Goal: Communication & Community: Connect with others

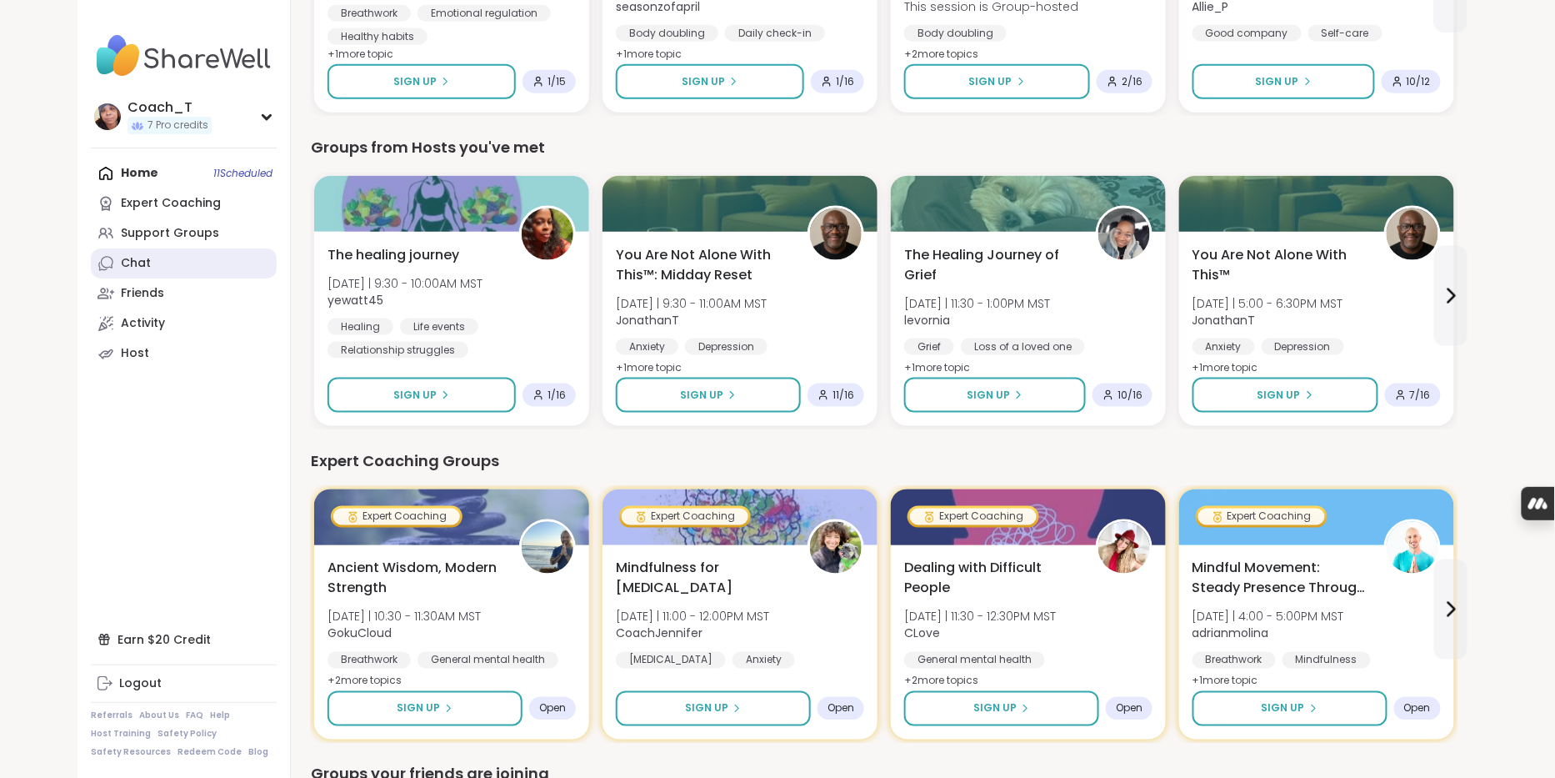
click at [195, 278] on link "Chat" at bounding box center [184, 263] width 186 height 30
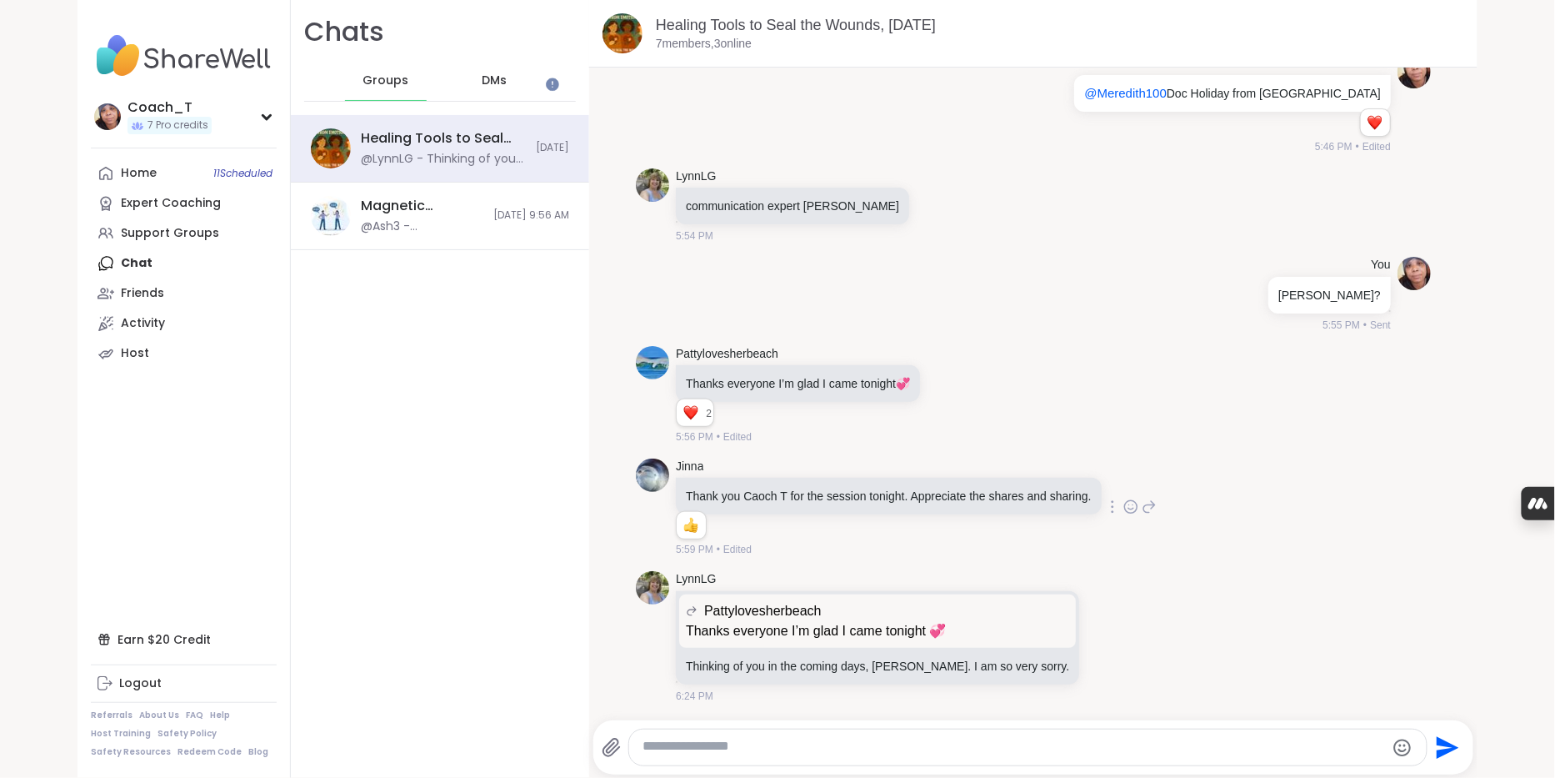
click at [1133, 508] on icon at bounding box center [1130, 509] width 5 height 2
click at [975, 384] on icon at bounding box center [967, 394] width 15 height 20
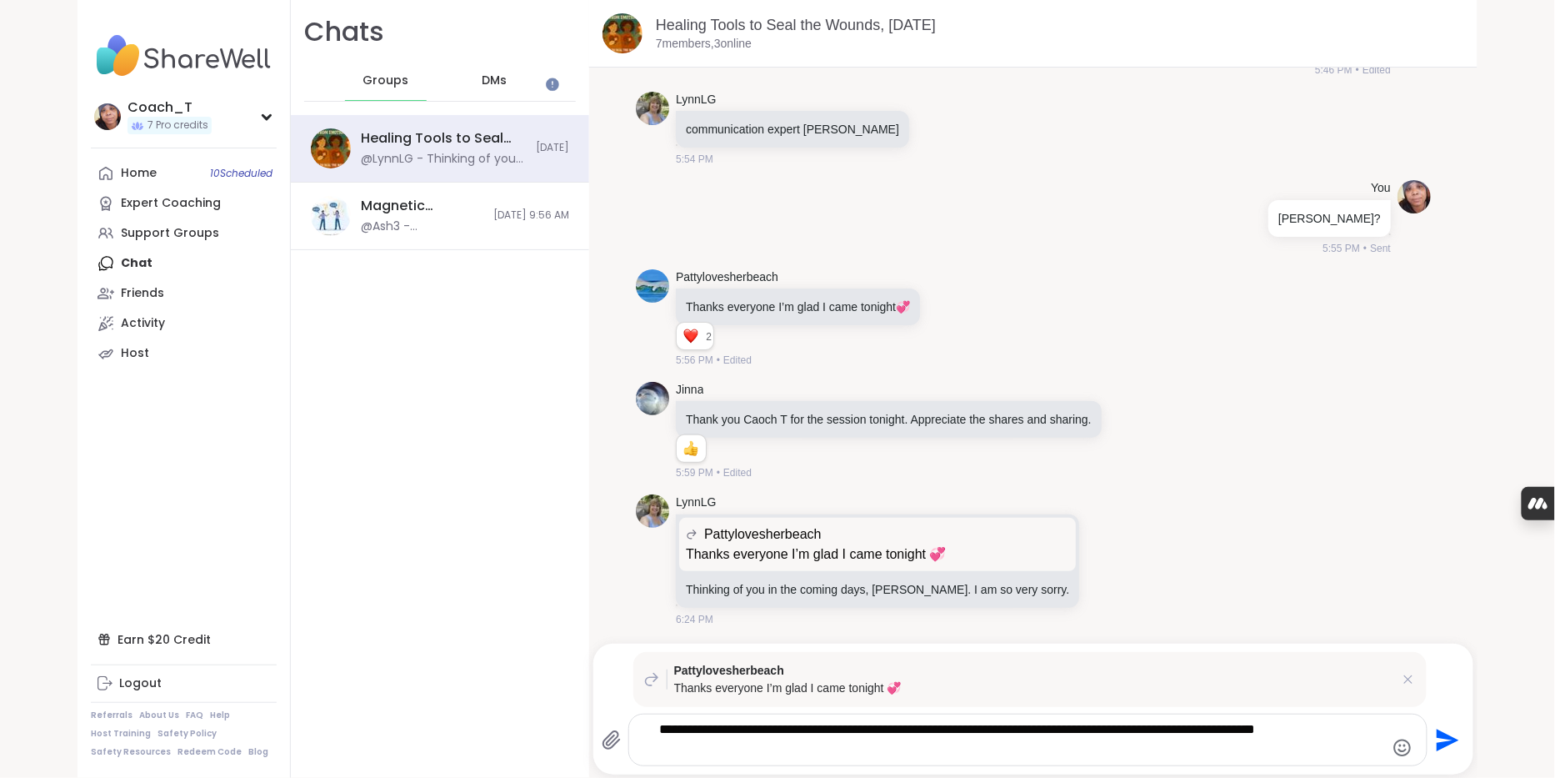
type textarea "**********"
click at [1448, 740] on icon "Send" at bounding box center [1448, 739] width 23 height 23
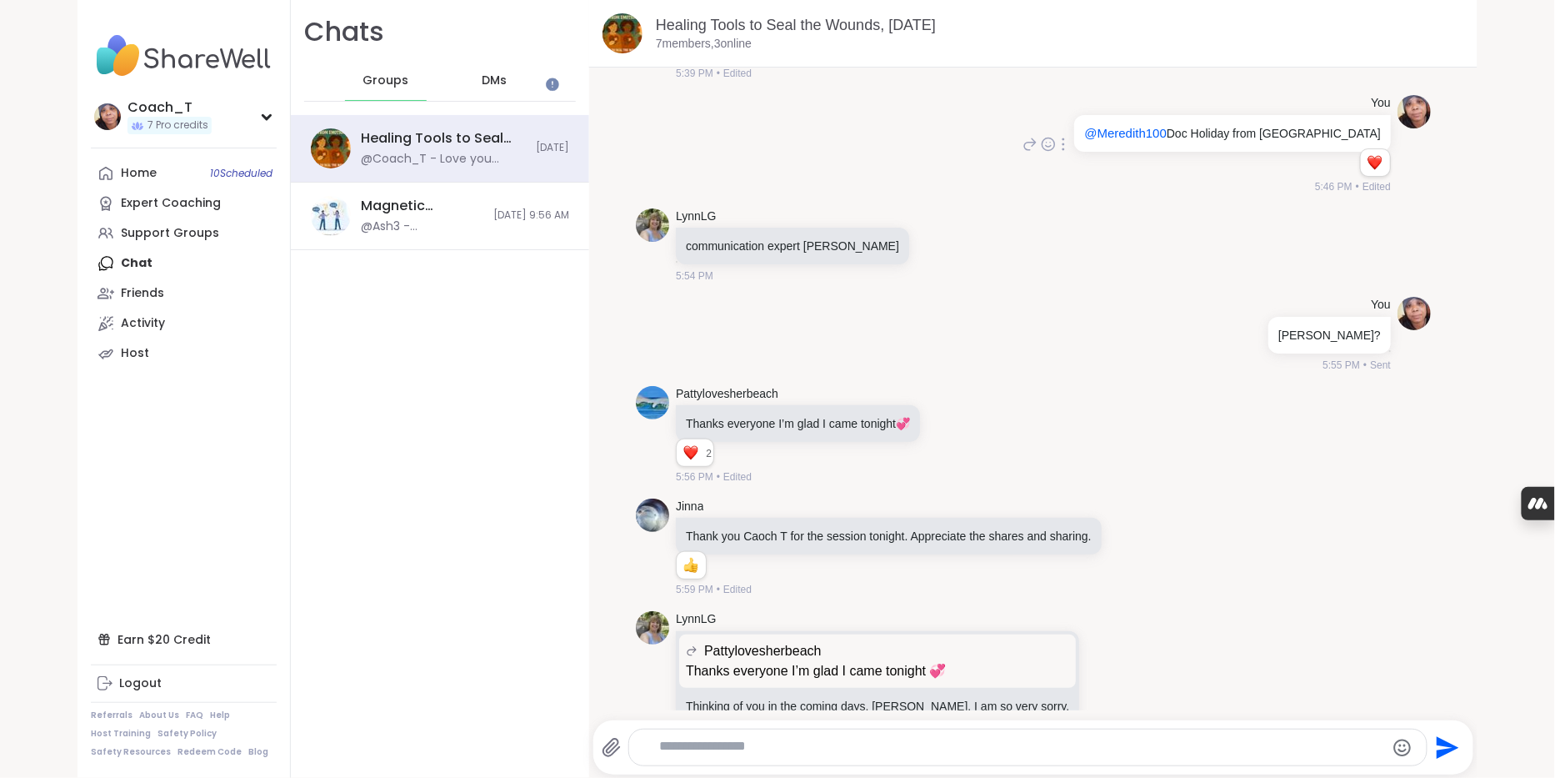
scroll to position [1313, 0]
drag, startPoint x: 850, startPoint y: 483, endPoint x: 918, endPoint y: 484, distance: 68.4
click at [899, 253] on p "communication expert [PERSON_NAME]" at bounding box center [792, 244] width 213 height 17
drag, startPoint x: 923, startPoint y: 482, endPoint x: 705, endPoint y: 484, distance: 218.4
click at [705, 263] on div "communication expert [PERSON_NAME]" at bounding box center [792, 244] width 233 height 37
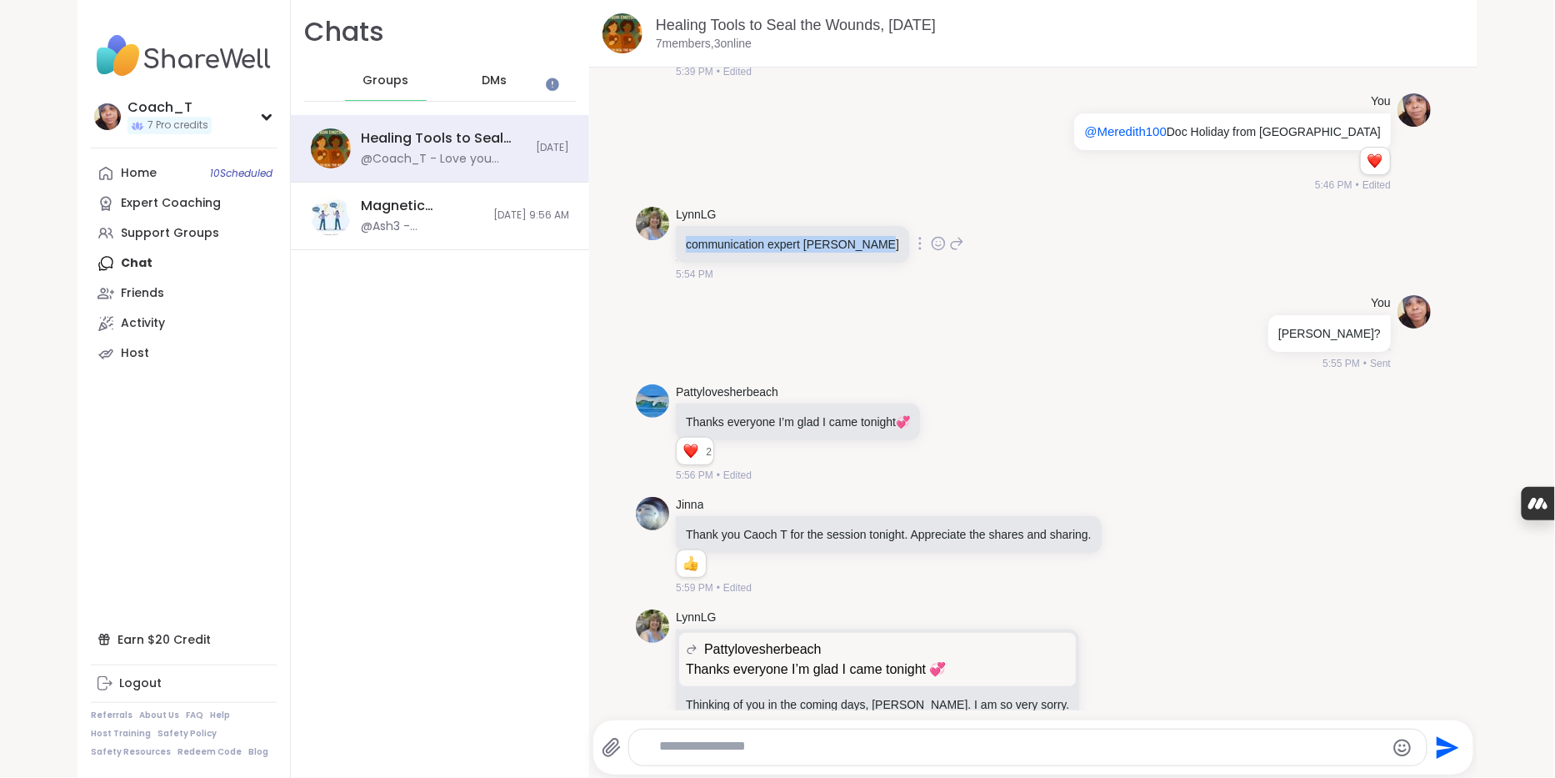
copy p "communication expert [PERSON_NAME]"
